Goal: Transaction & Acquisition: Register for event/course

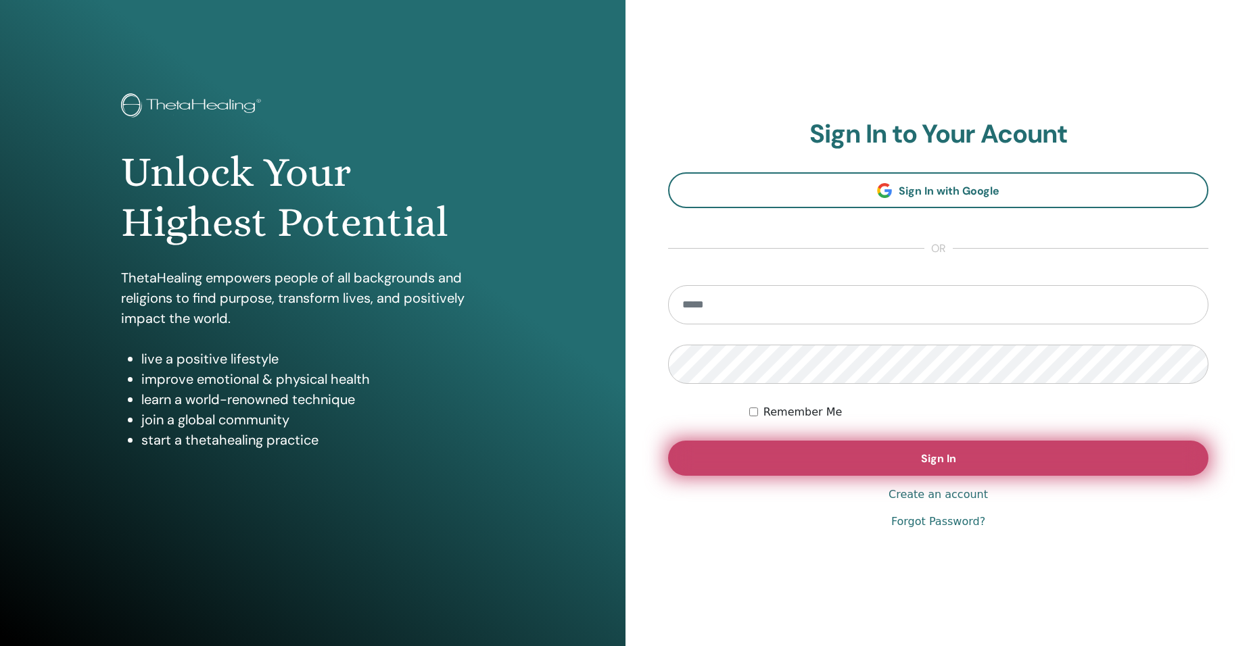
type input "**********"
click at [954, 460] on span "Sign In" at bounding box center [938, 459] width 35 height 14
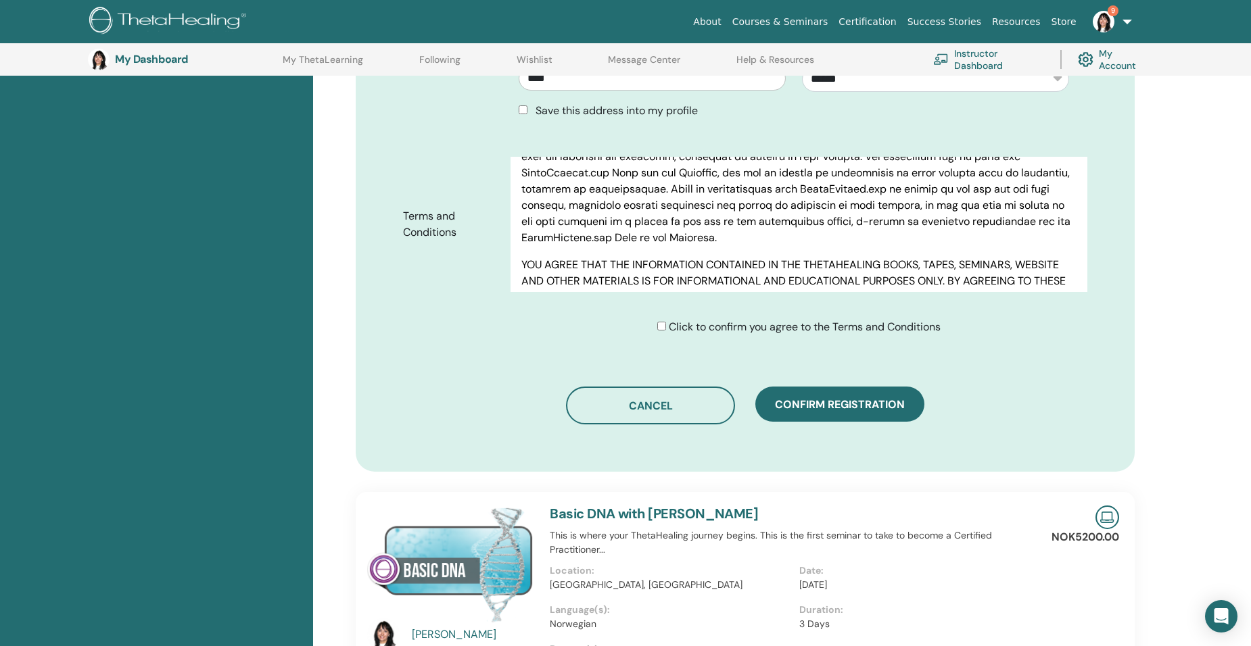
scroll to position [641, 0]
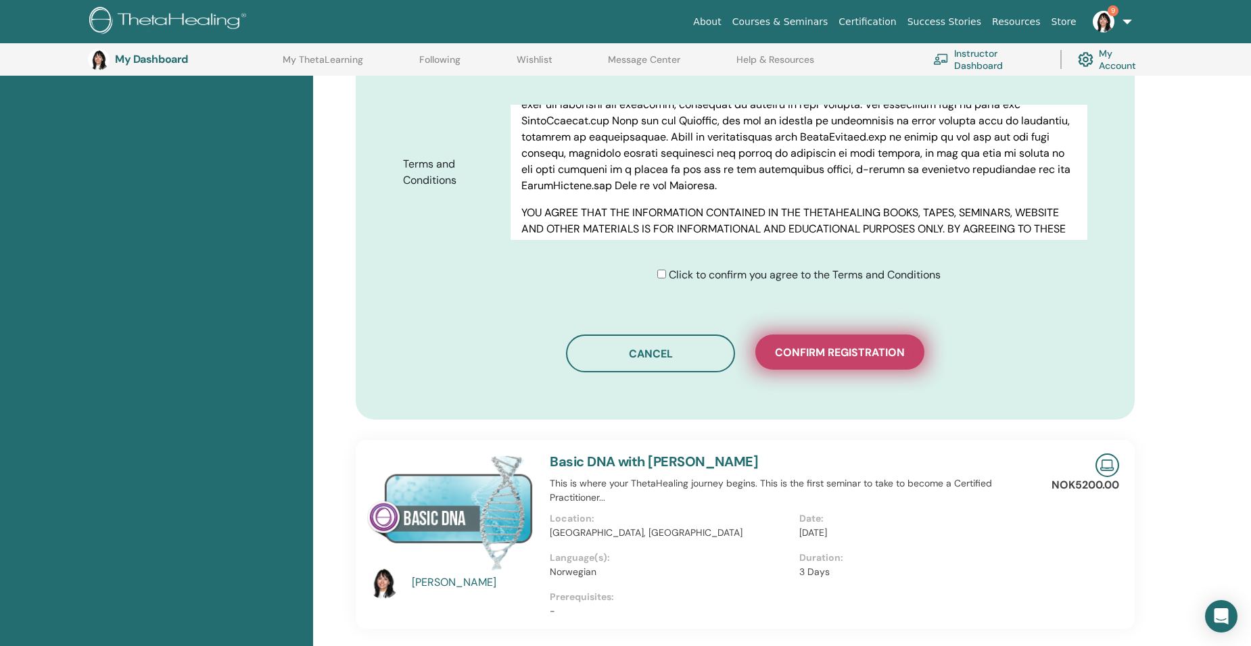
click at [827, 351] on span "Confirm registration" at bounding box center [840, 352] width 130 height 14
